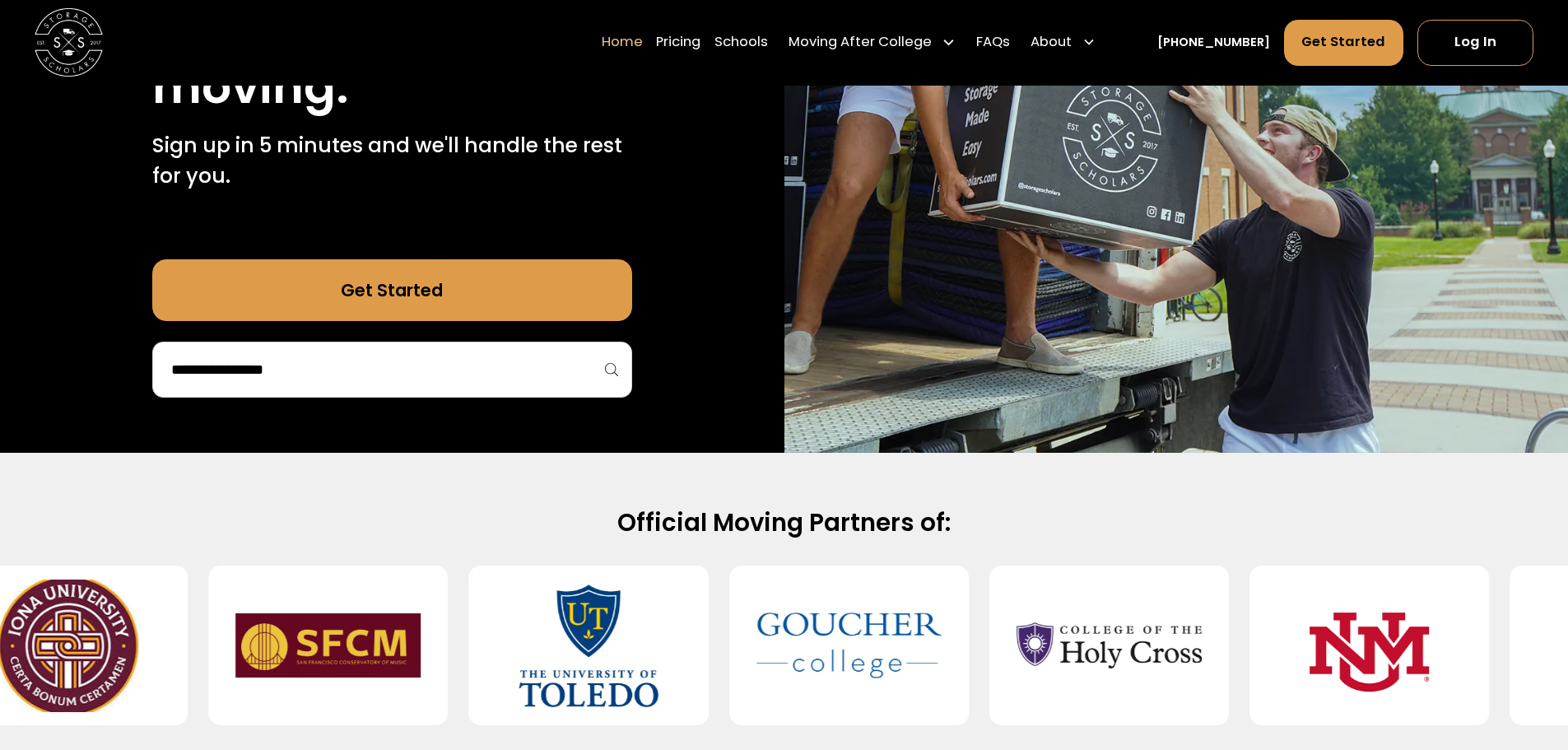
scroll to position [329, 0]
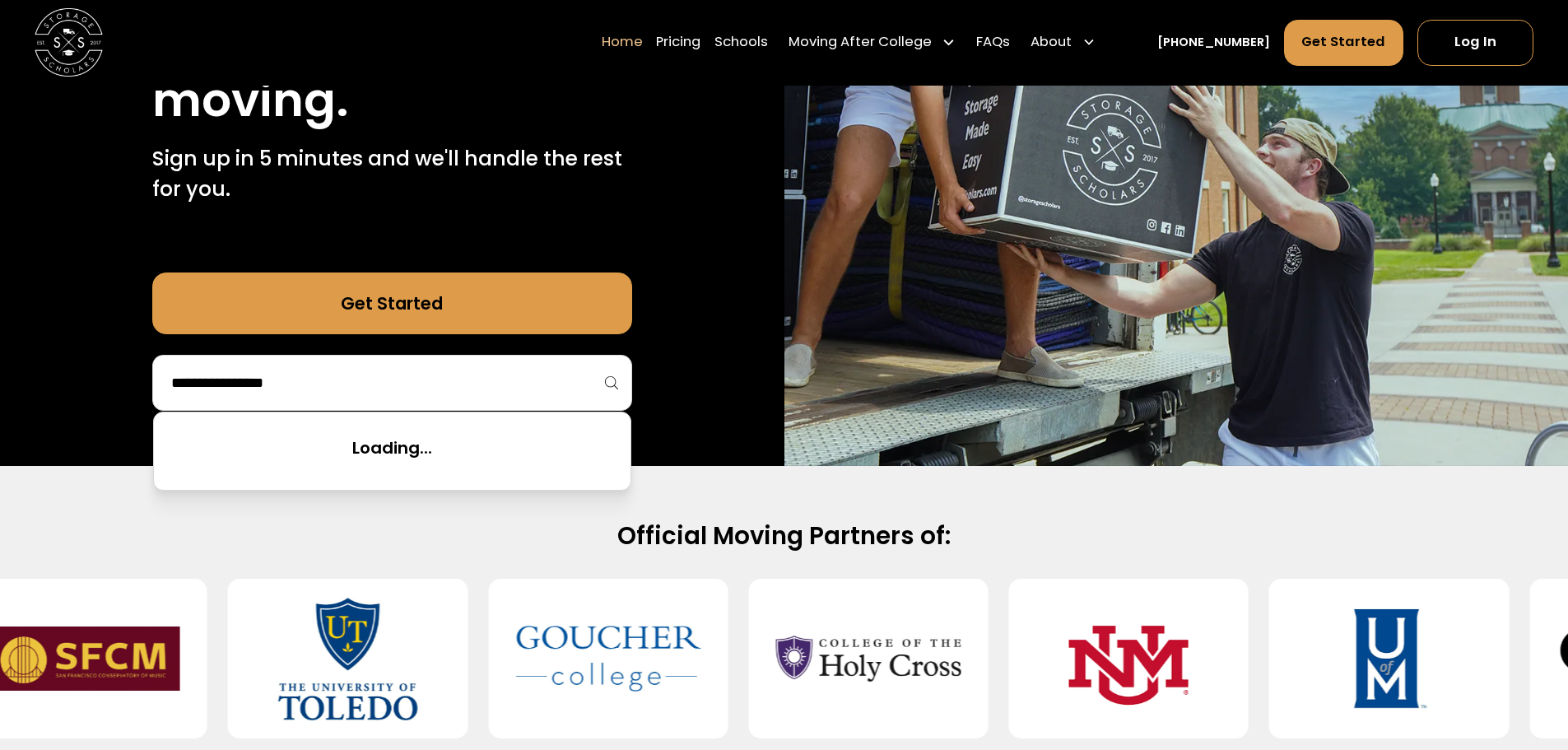
click at [390, 373] on input "search" at bounding box center [392, 382] width 446 height 28
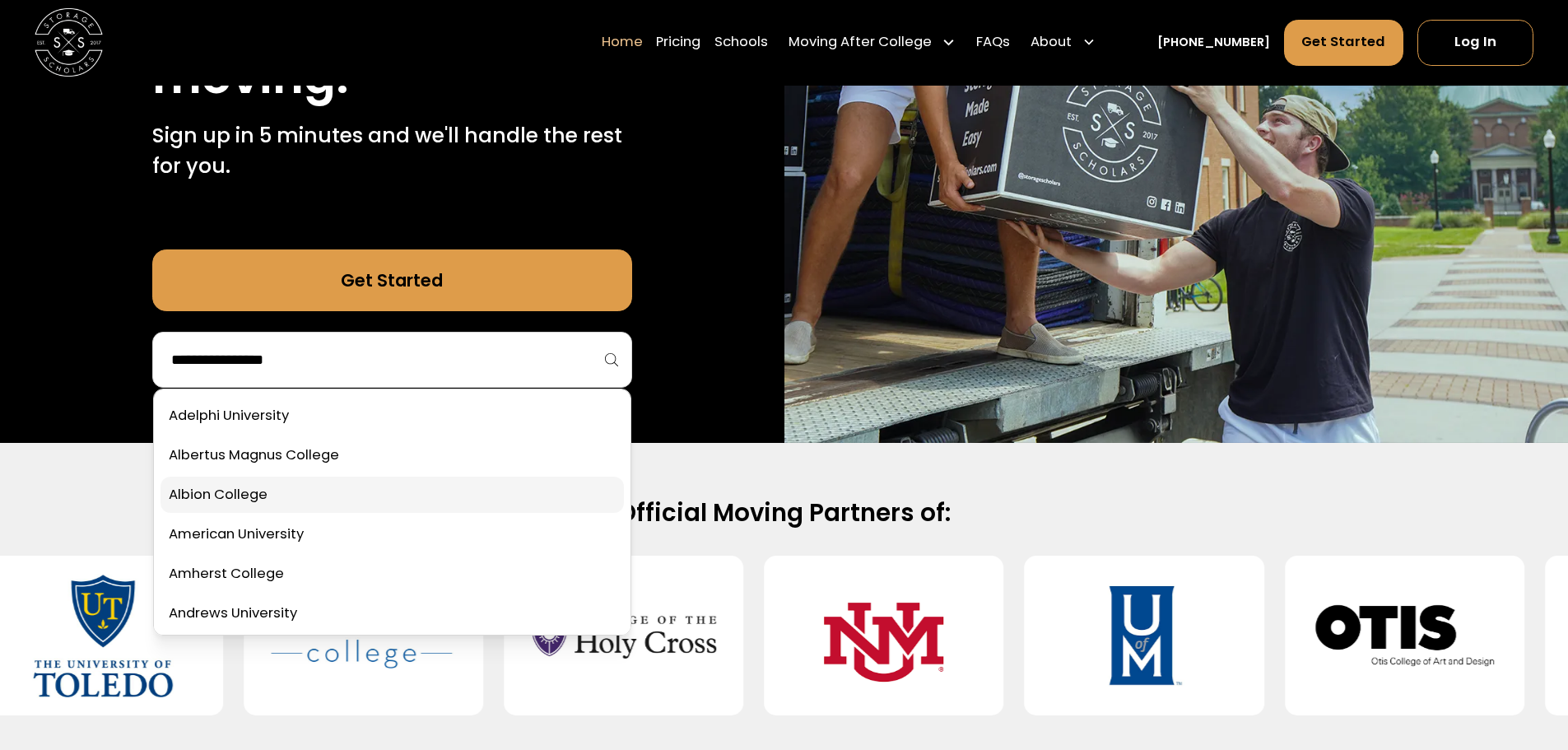
scroll to position [411, 0]
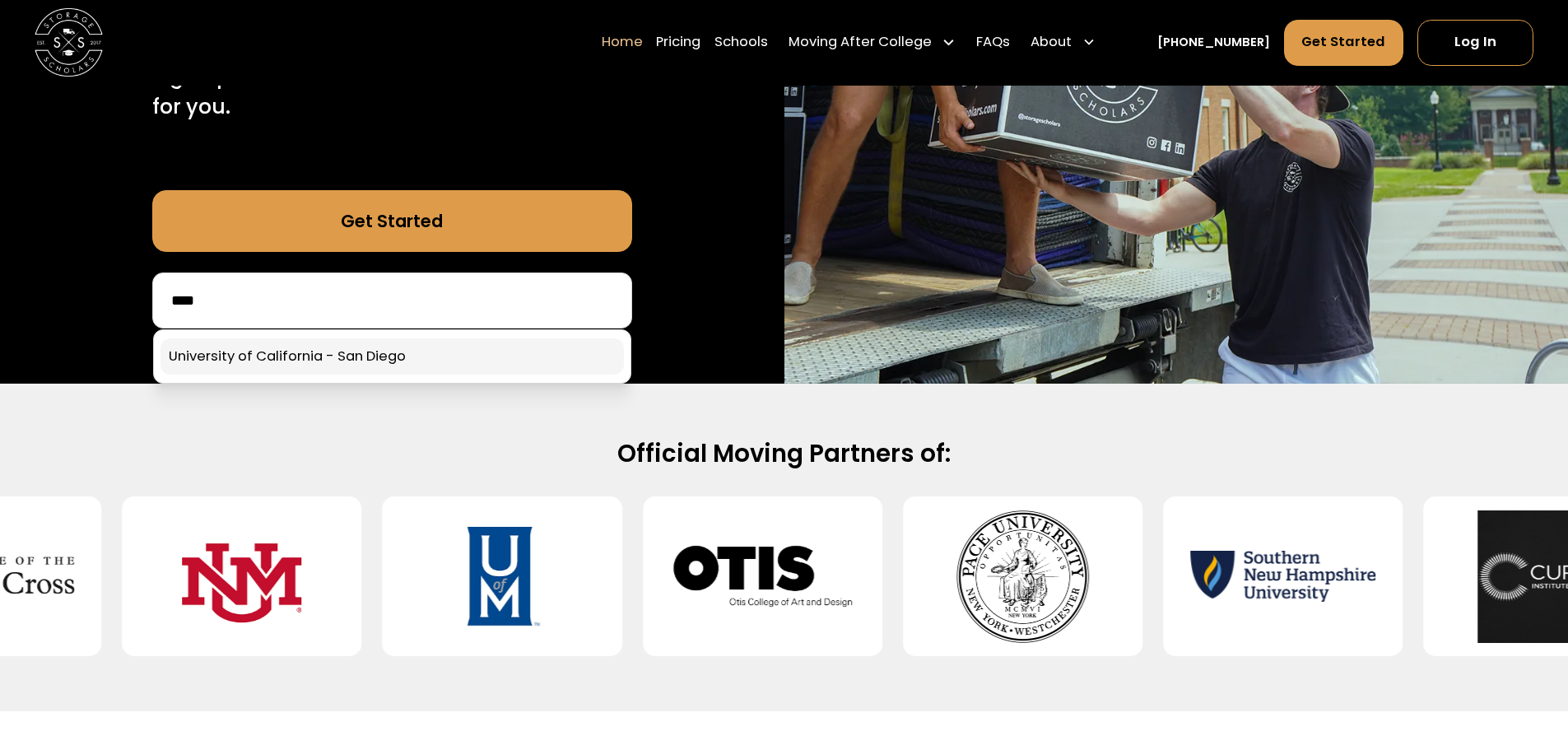
type input "****"
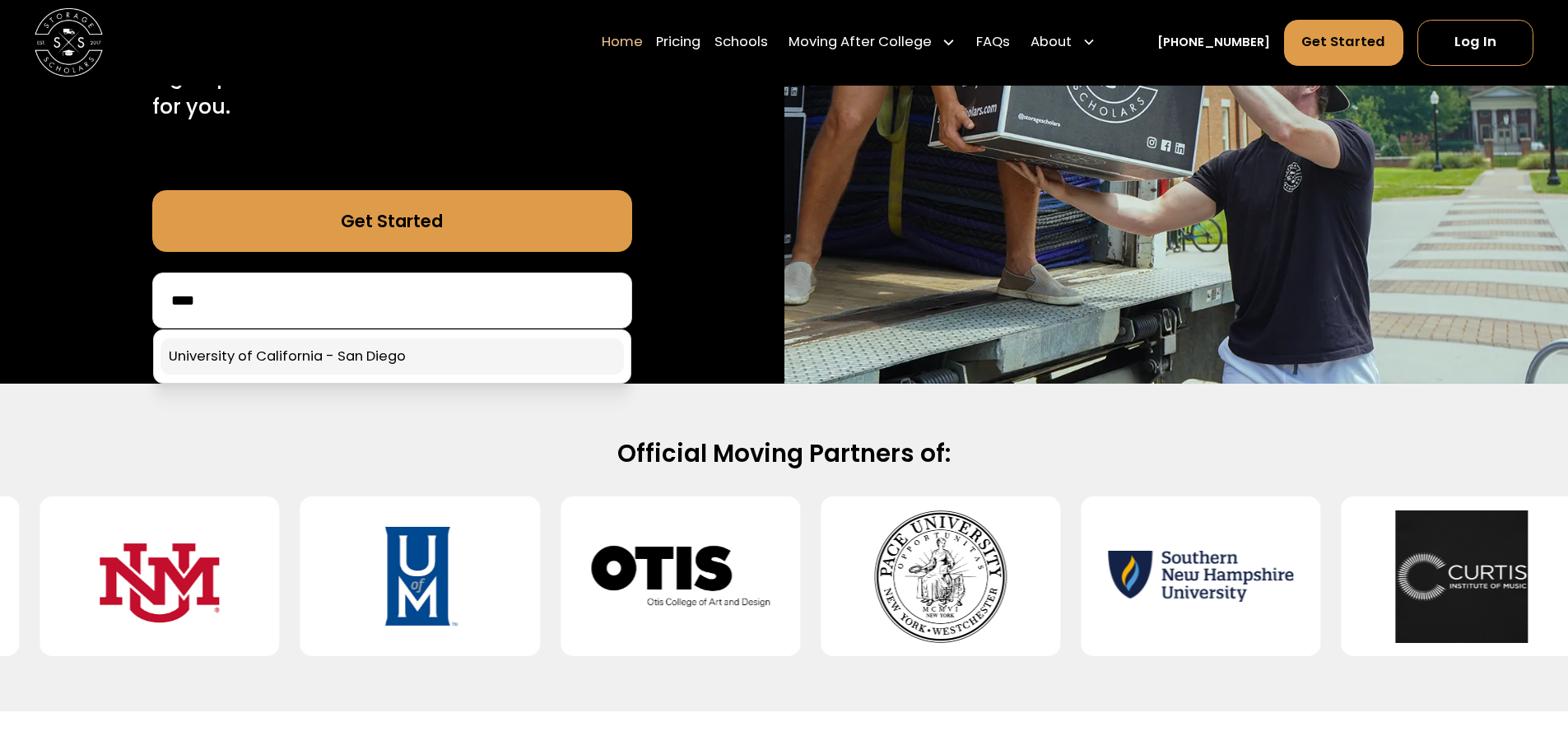
click at [447, 370] on link at bounding box center [392, 356] width 464 height 36
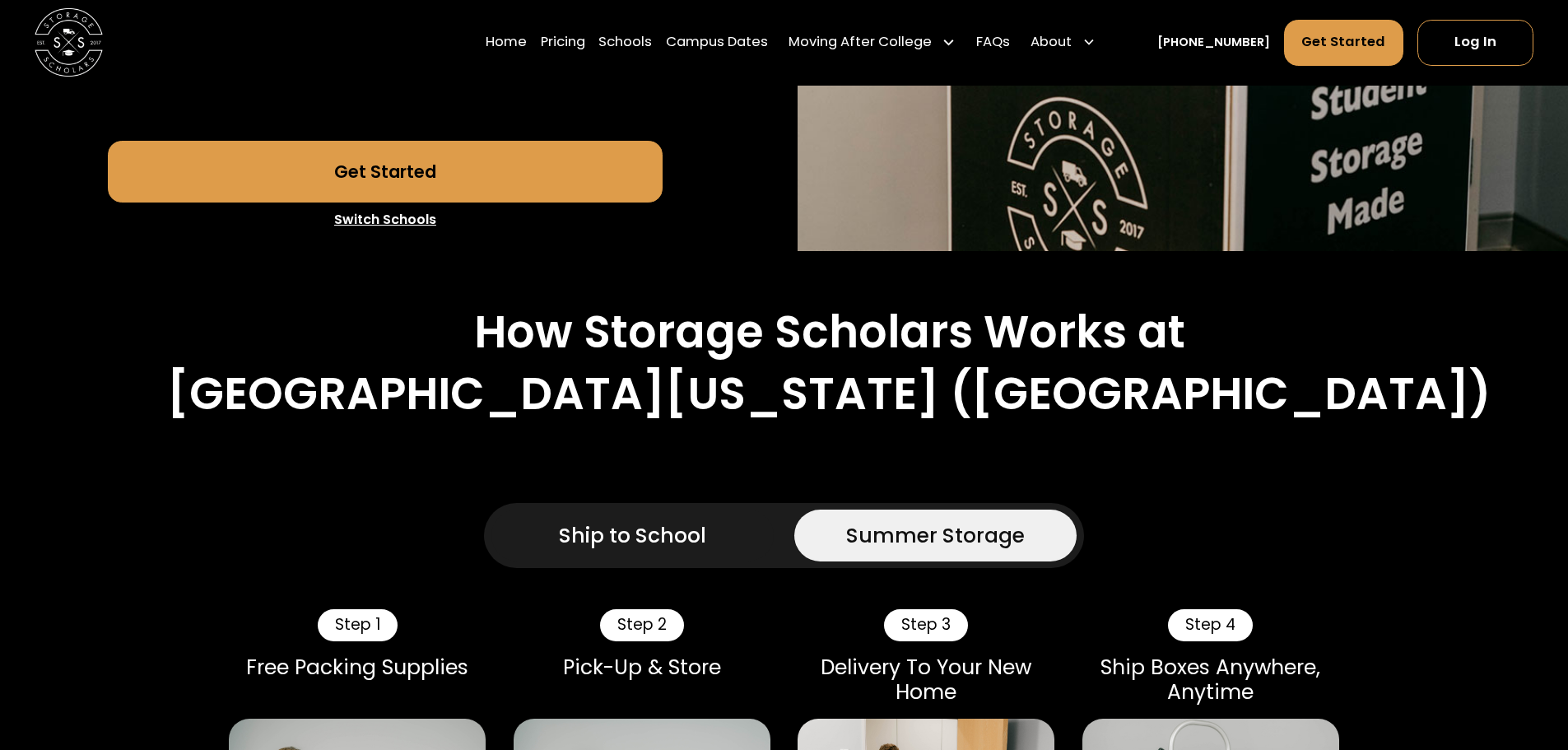
scroll to position [906, 0]
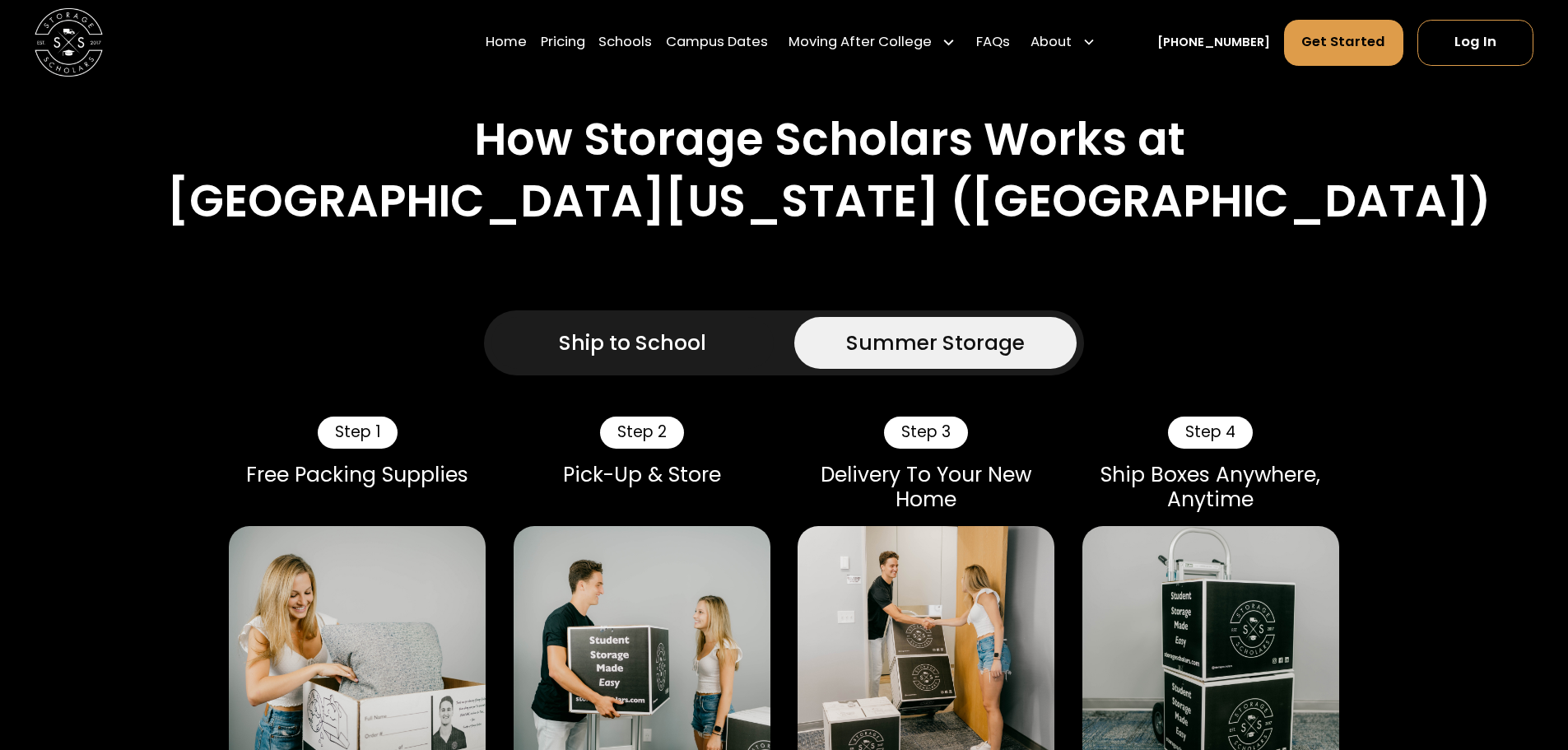
click at [667, 328] on div "Ship to School" at bounding box center [632, 343] width 148 height 31
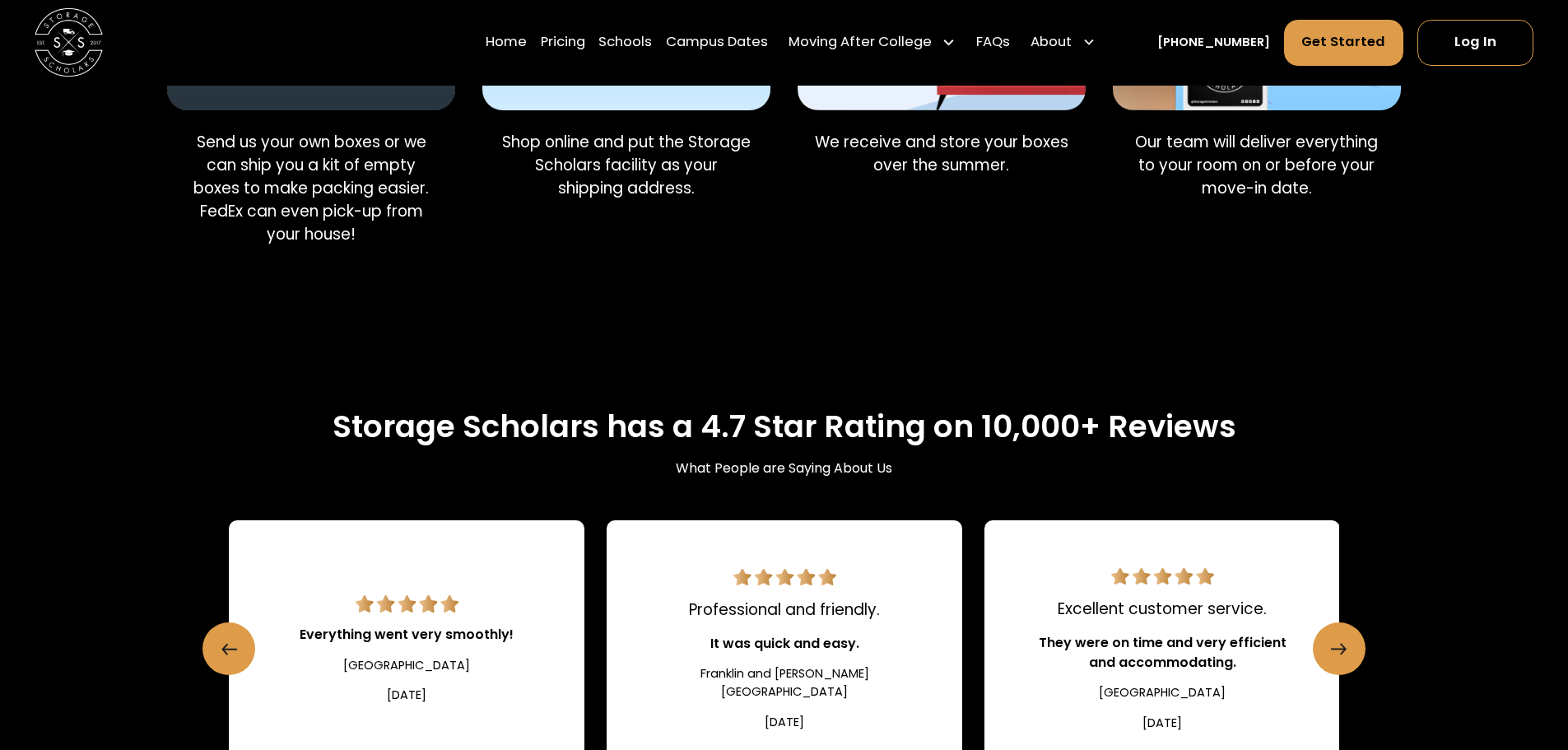
scroll to position [1646, 0]
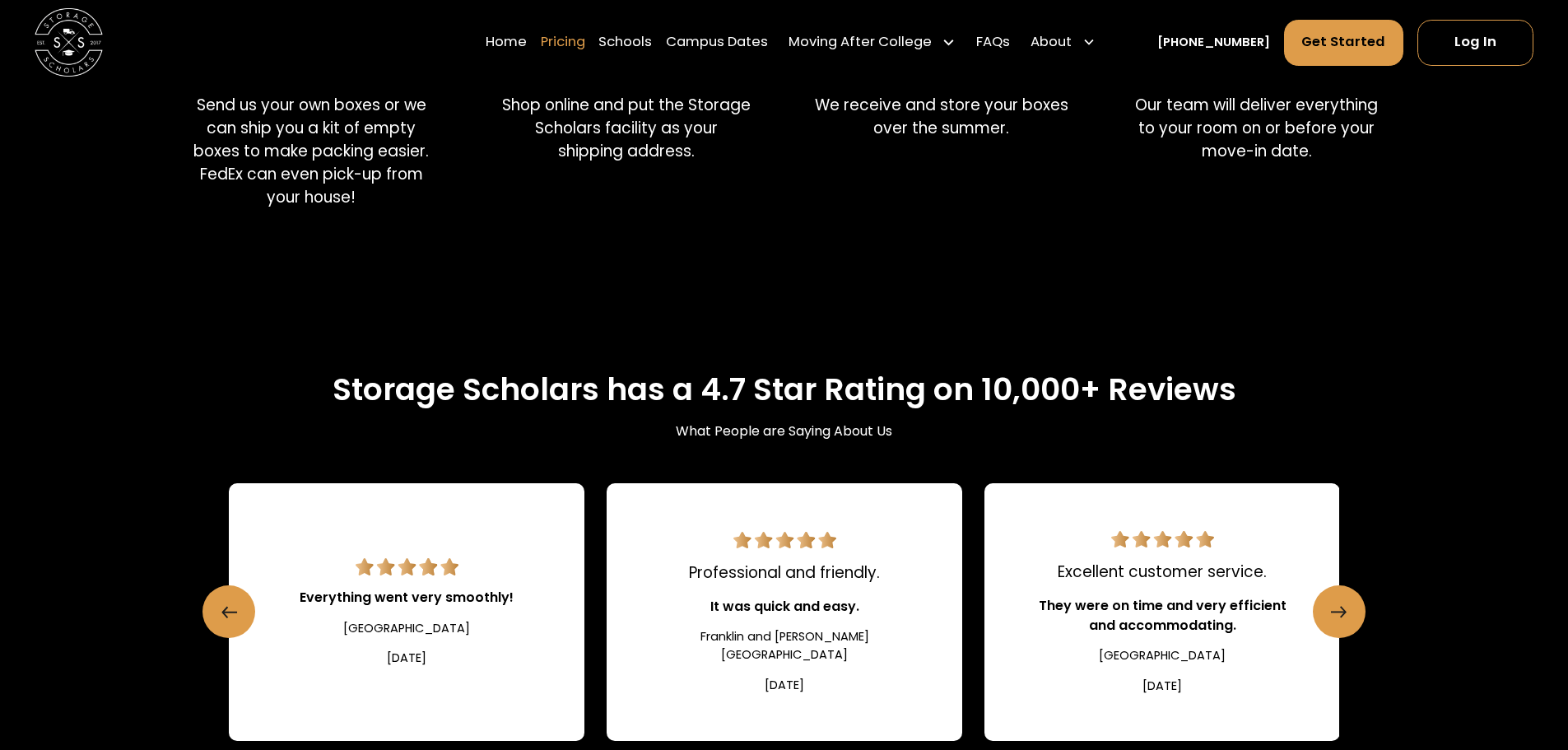
click at [580, 48] on link "Pricing" at bounding box center [563, 43] width 44 height 48
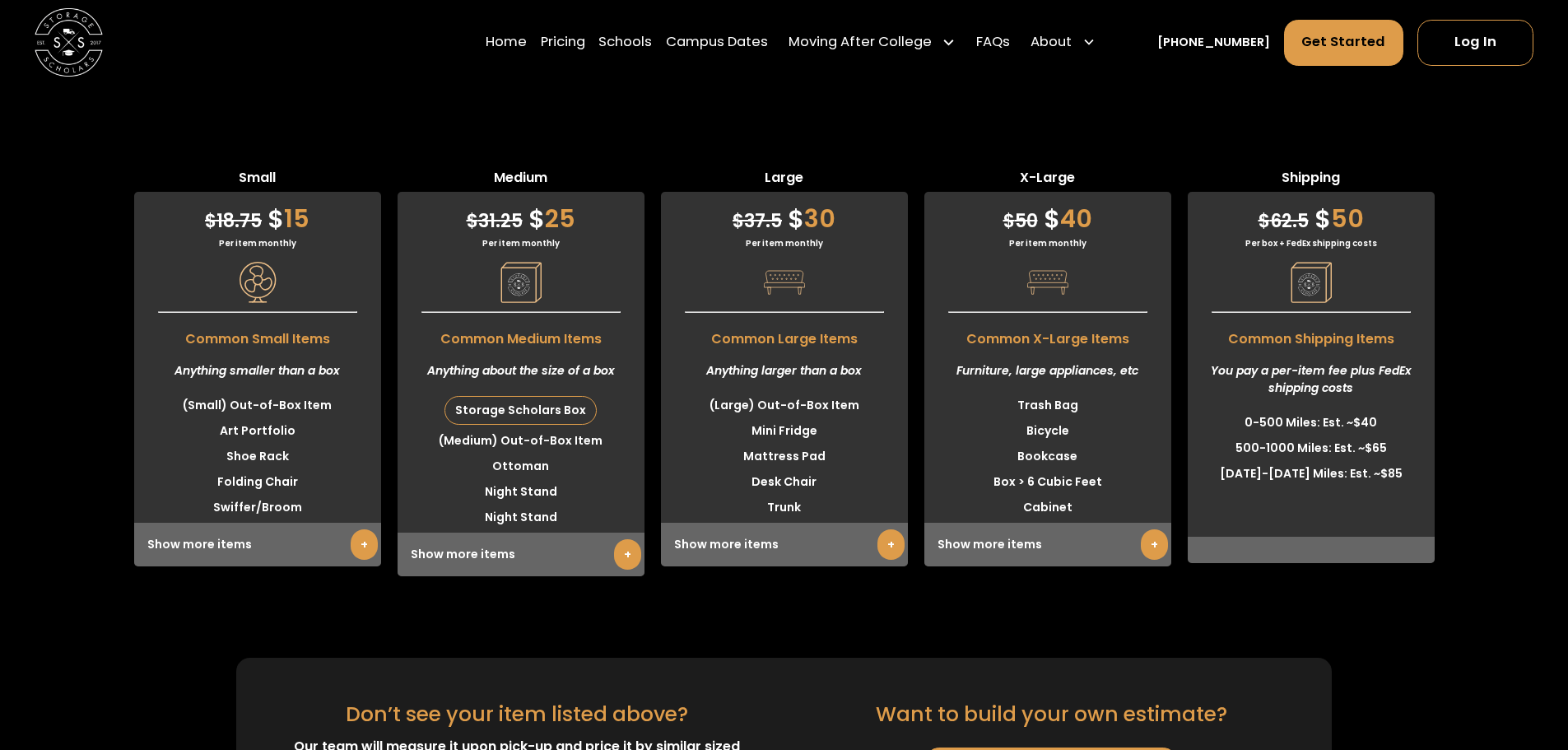
scroll to position [4328, 0]
